Goal: Check status: Check status

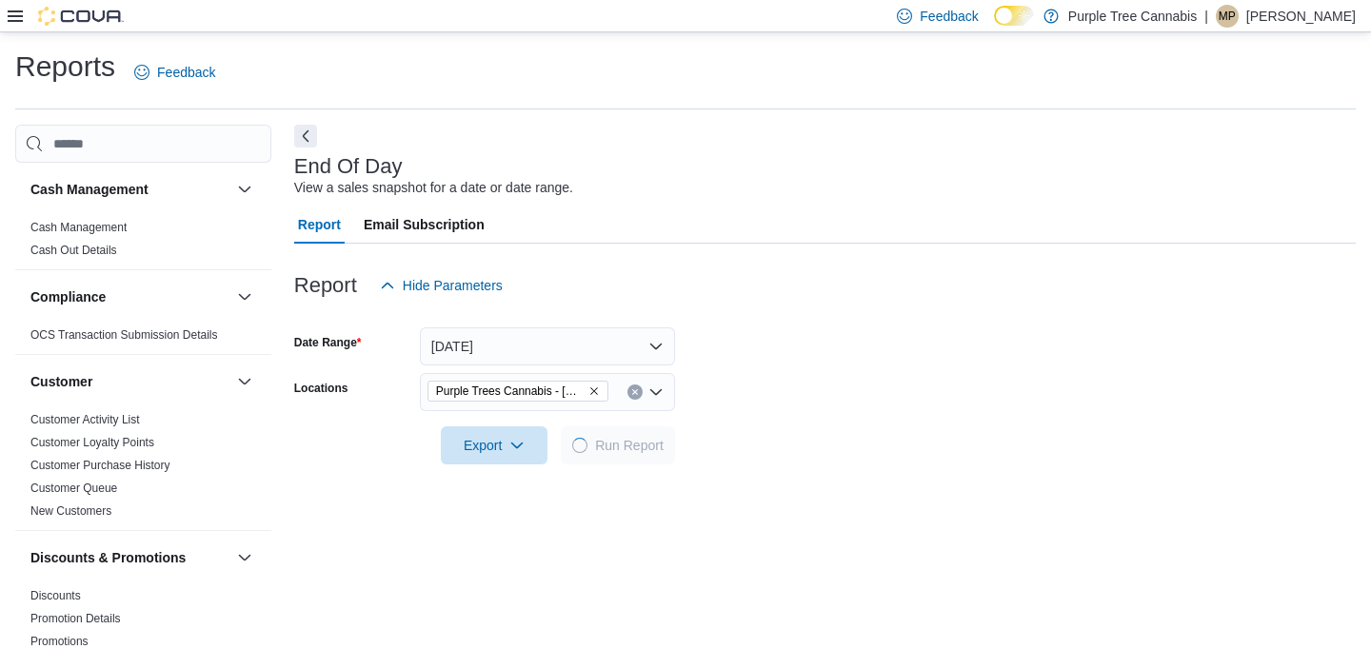
scroll to position [15, 0]
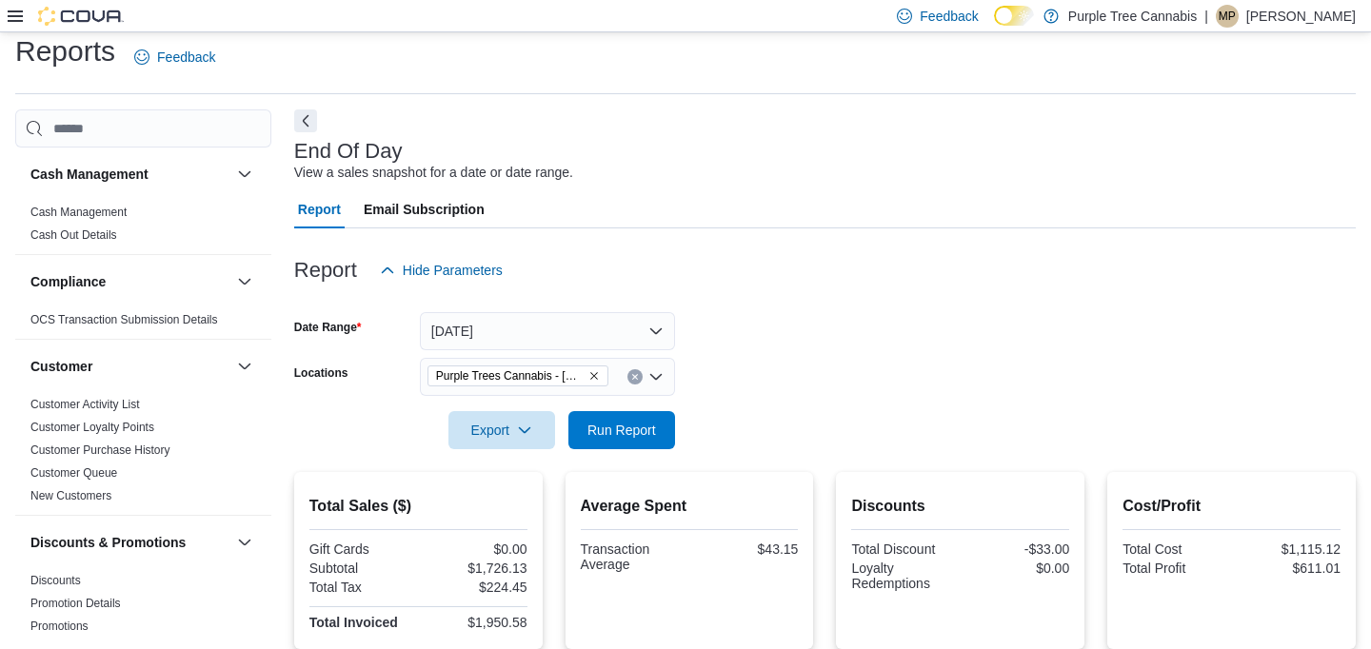
scroll to position [22, 0]
